Goal: Task Accomplishment & Management: Manage account settings

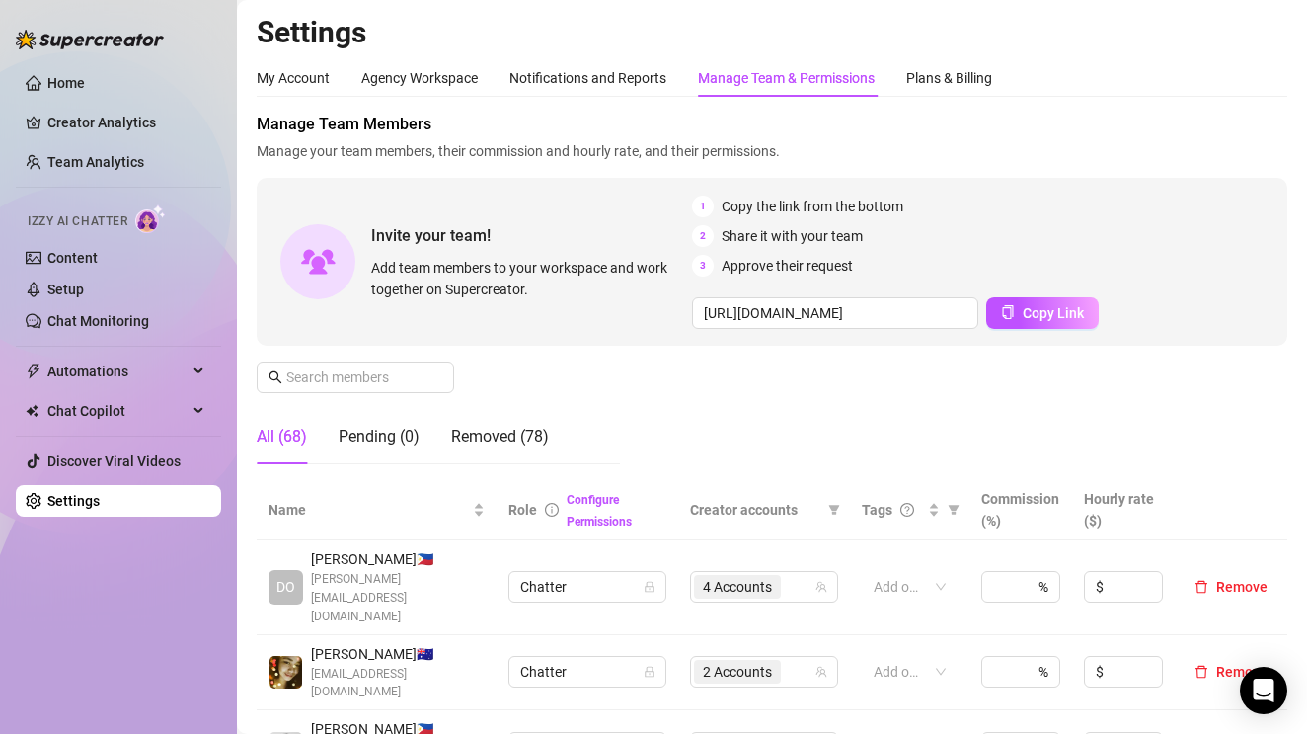
click at [1251, 131] on span "Manage Team Members" at bounding box center [772, 125] width 1031 height 24
click at [1218, 118] on span "Manage Team Members" at bounding box center [772, 125] width 1031 height 24
click at [1243, 74] on div "My Account Agency Workspace Notifications and Reports Manage Team & Permissions…" at bounding box center [772, 78] width 1031 height 38
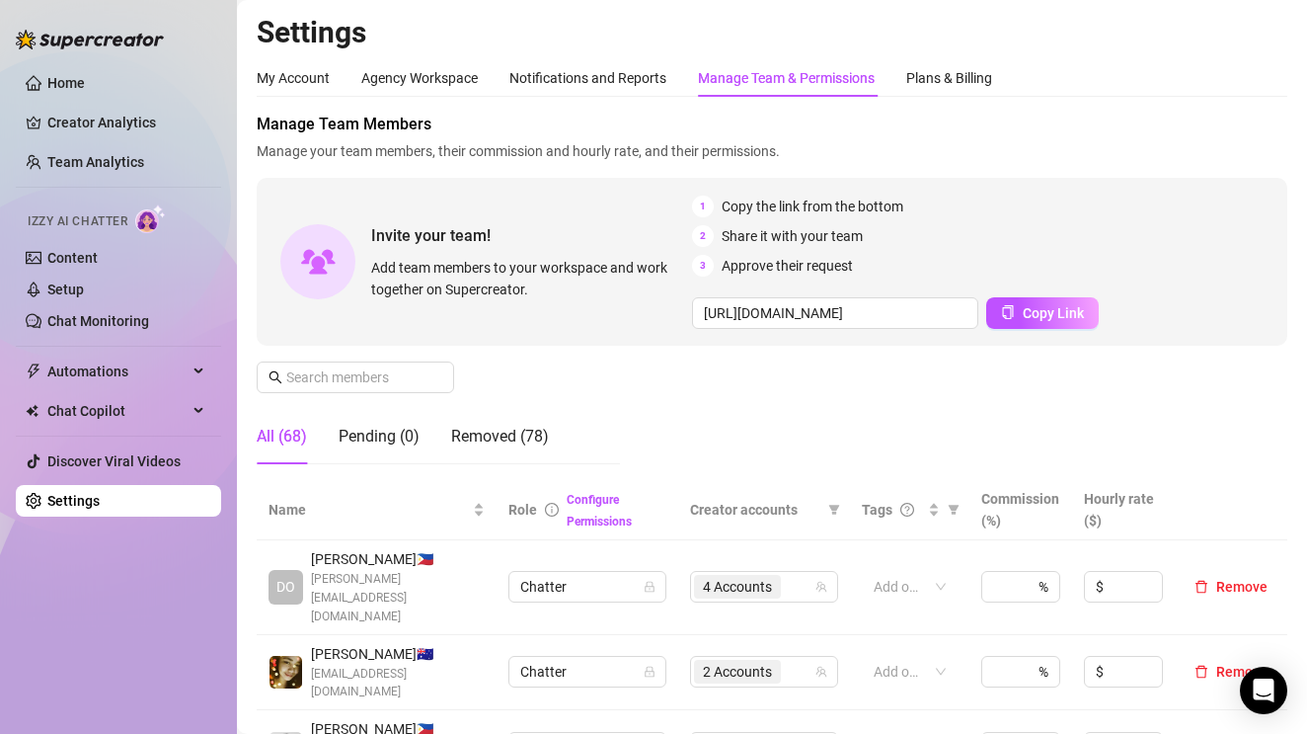
click at [1200, 39] on h2 "Settings" at bounding box center [772, 33] width 1031 height 38
click at [1255, 31] on h2 "Settings" at bounding box center [772, 33] width 1031 height 38
click at [1229, 113] on span "Manage Team Members" at bounding box center [772, 125] width 1031 height 24
